Goal: Information Seeking & Learning: Understand process/instructions

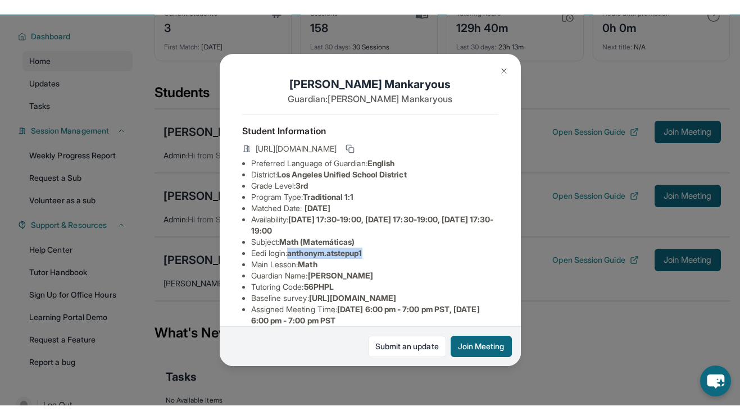
scroll to position [108, 0]
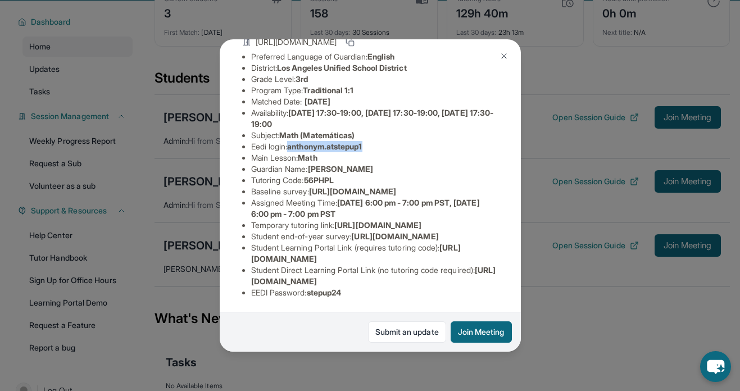
click at [500, 56] on img at bounding box center [504, 56] width 9 height 9
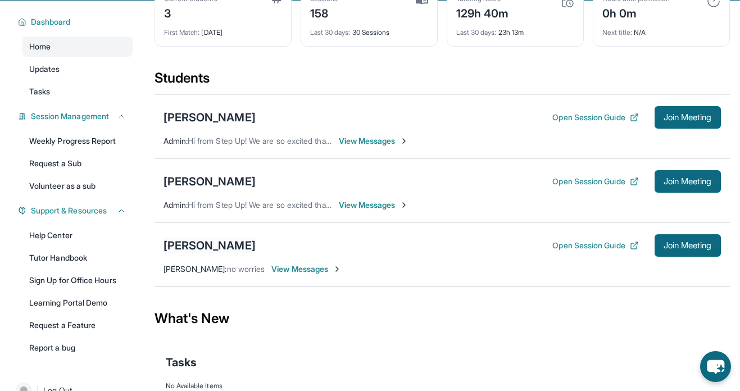
click at [208, 247] on div "[PERSON_NAME]" at bounding box center [210, 246] width 92 height 16
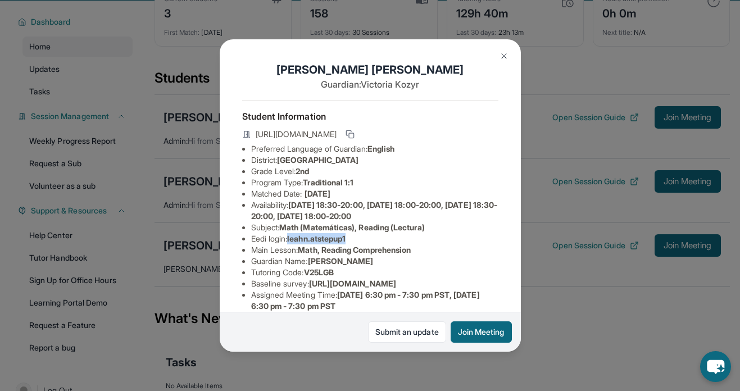
drag, startPoint x: 293, startPoint y: 237, endPoint x: 359, endPoint y: 238, distance: 65.8
click at [359, 238] on li "Eedi login : leahn.atstepup1" at bounding box center [374, 238] width 247 height 11
copy span "leahn.atstepup1"
